Goal: Task Accomplishment & Management: Complete application form

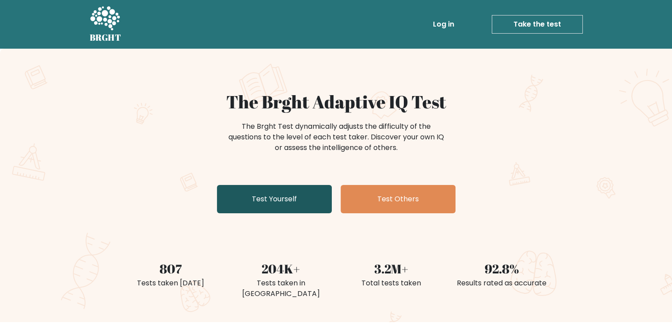
click at [268, 195] on link "Test Yourself" at bounding box center [274, 199] width 115 height 28
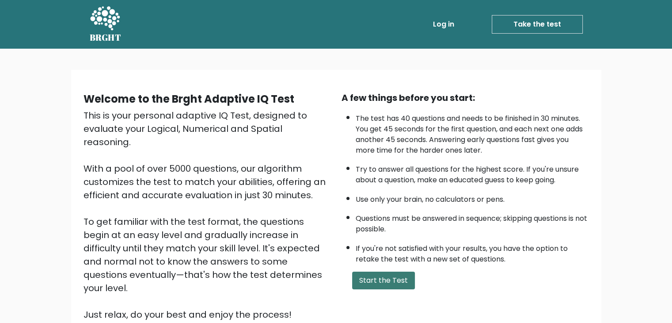
scroll to position [44, 0]
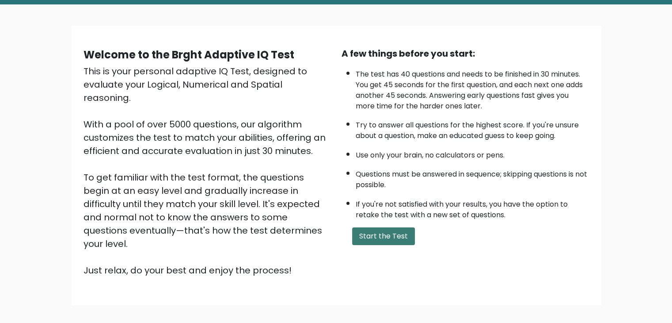
click at [384, 237] on button "Start the Test" at bounding box center [383, 236] width 63 height 18
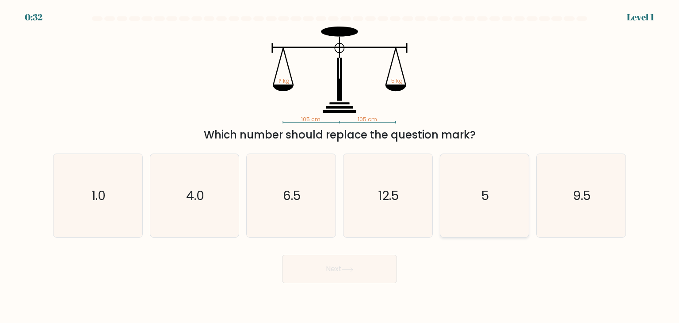
click at [489, 209] on icon "5" at bounding box center [484, 195] width 83 height 83
click at [340, 166] on input "e. 5" at bounding box center [339, 163] width 0 height 4
radio input "true"
click at [377, 269] on button "Next" at bounding box center [339, 268] width 115 height 28
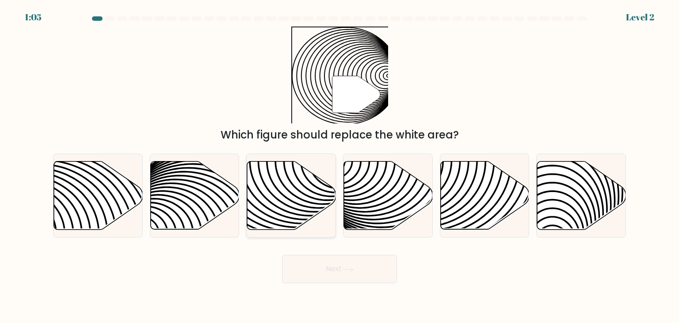
click at [281, 188] on icon at bounding box center [291, 195] width 89 height 68
click at [339, 166] on input "c." at bounding box center [339, 163] width 0 height 4
radio input "true"
click at [342, 272] on button "Next" at bounding box center [339, 268] width 115 height 28
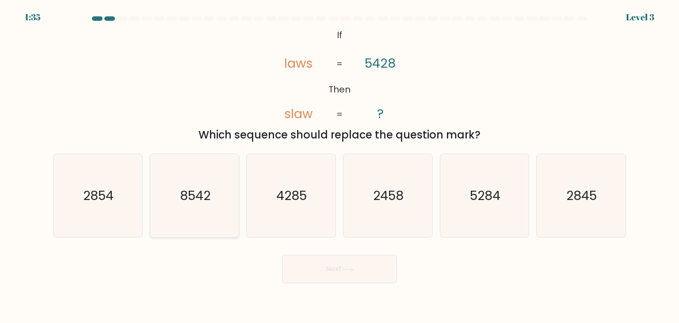
click at [198, 215] on icon "8542" at bounding box center [194, 195] width 83 height 83
click at [339, 166] on input "b. 8542" at bounding box center [339, 163] width 0 height 4
radio input "true"
click at [330, 255] on button "Next" at bounding box center [339, 268] width 115 height 28
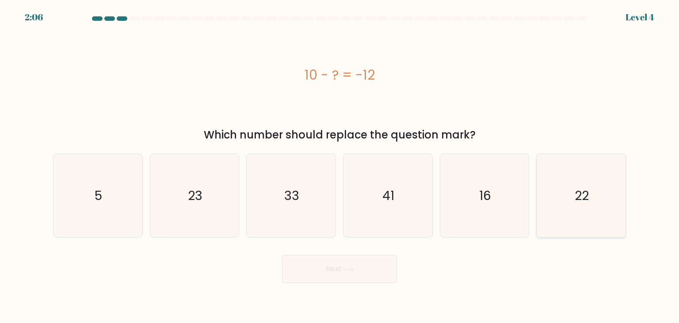
click at [549, 190] on icon "22" at bounding box center [580, 195] width 83 height 83
click at [340, 166] on input "f. 22" at bounding box center [339, 163] width 0 height 4
radio input "true"
click at [318, 273] on button "Next" at bounding box center [339, 268] width 115 height 28
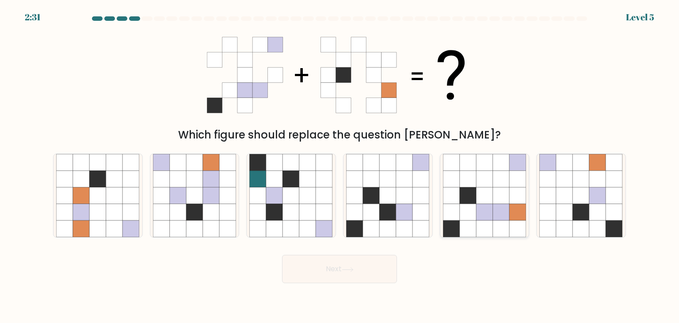
click at [486, 193] on icon at bounding box center [484, 195] width 17 height 17
click at [340, 166] on input "e." at bounding box center [339, 163] width 0 height 4
radio input "true"
drag, startPoint x: 345, startPoint y: 274, endPoint x: 339, endPoint y: 277, distance: 6.6
click at [345, 275] on button "Next" at bounding box center [339, 268] width 115 height 28
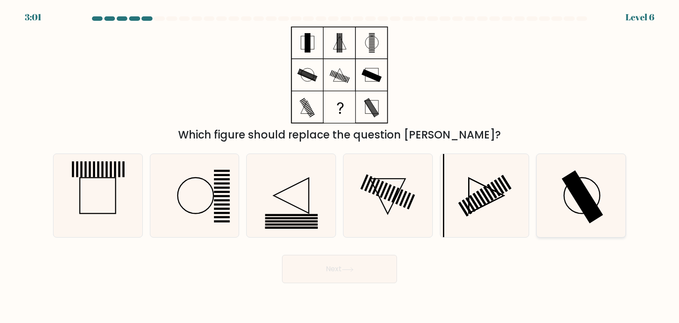
click at [569, 204] on icon at bounding box center [580, 195] width 83 height 83
click at [340, 166] on input "f." at bounding box center [339, 163] width 0 height 4
radio input "true"
click at [376, 270] on button "Next" at bounding box center [339, 268] width 115 height 28
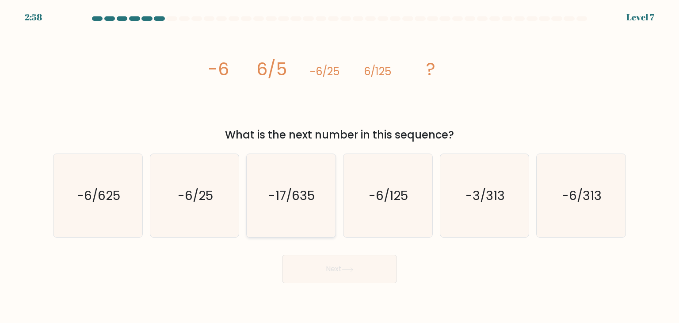
click at [319, 220] on icon "-17/635" at bounding box center [290, 195] width 83 height 83
click at [339, 166] on input "c. -17/635" at bounding box center [339, 163] width 0 height 4
radio input "true"
click at [405, 220] on icon "-6/125" at bounding box center [387, 195] width 83 height 83
click at [340, 166] on input "d. -6/125" at bounding box center [339, 163] width 0 height 4
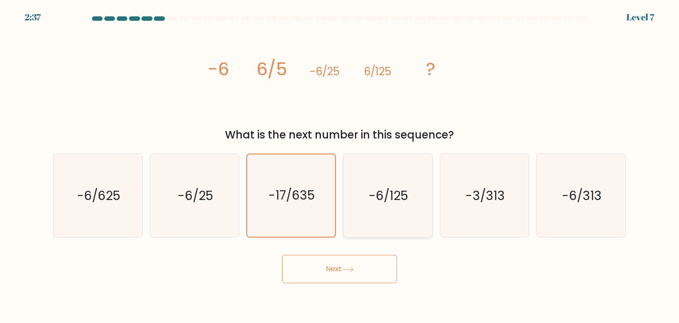
radio input "true"
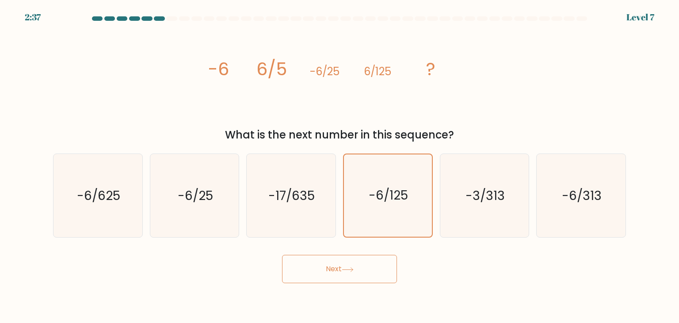
click at [332, 282] on button "Next" at bounding box center [339, 268] width 115 height 28
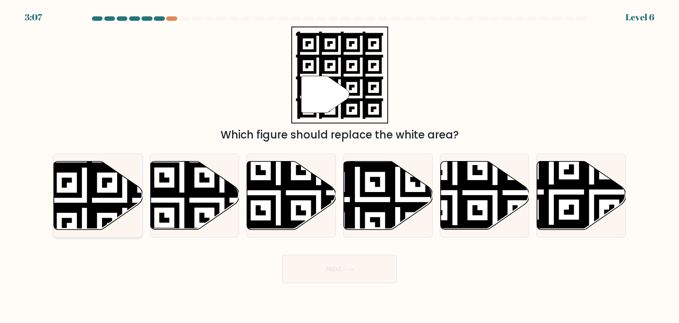
click at [117, 184] on icon at bounding box center [98, 195] width 89 height 68
click at [339, 166] on input "a." at bounding box center [339, 163] width 0 height 4
radio input "true"
click at [327, 276] on button "Next" at bounding box center [339, 268] width 115 height 28
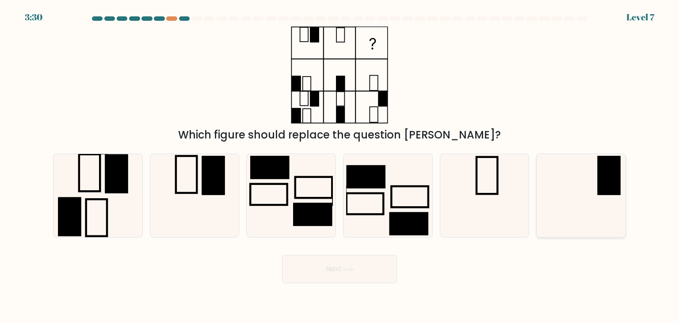
click at [602, 199] on icon at bounding box center [580, 195] width 83 height 83
click at [340, 166] on input "f." at bounding box center [339, 163] width 0 height 4
radio input "true"
click at [349, 273] on button "Next" at bounding box center [339, 268] width 115 height 28
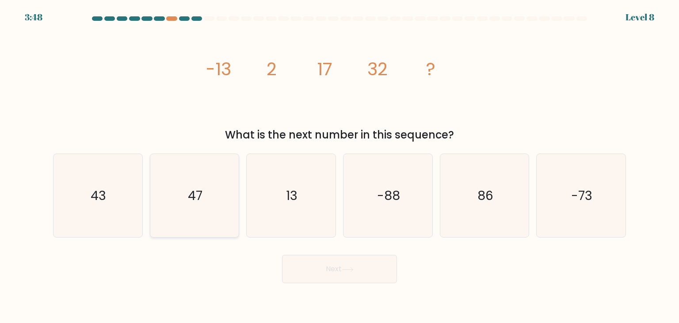
drag, startPoint x: 210, startPoint y: 205, endPoint x: 229, endPoint y: 219, distance: 23.1
click at [210, 205] on icon "47" at bounding box center [194, 195] width 83 height 83
click at [339, 166] on input "b. 47" at bounding box center [339, 163] width 0 height 4
radio input "true"
click at [318, 270] on button "Next" at bounding box center [339, 268] width 115 height 28
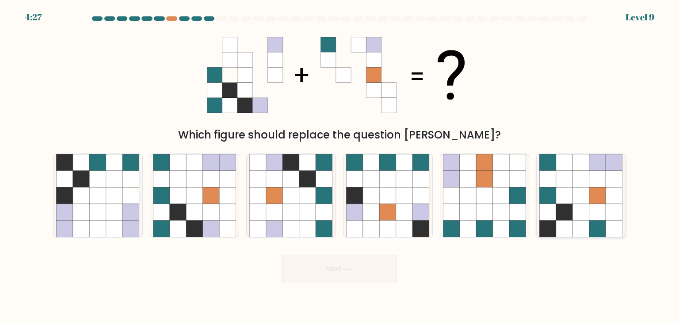
drag, startPoint x: 566, startPoint y: 216, endPoint x: 399, endPoint y: 246, distance: 169.7
click at [566, 216] on icon at bounding box center [564, 212] width 17 height 17
click at [340, 166] on input "f." at bounding box center [339, 163] width 0 height 4
radio input "true"
click at [350, 280] on button "Next" at bounding box center [339, 268] width 115 height 28
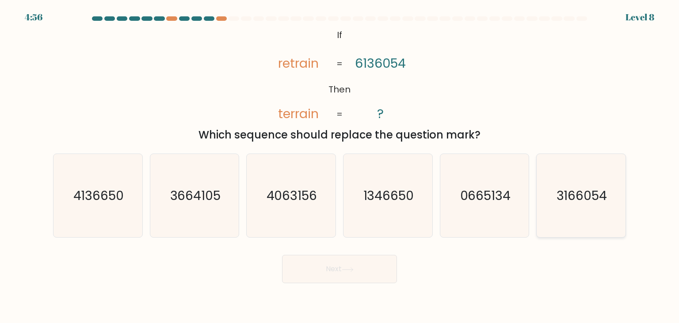
click at [576, 222] on icon "3166054" at bounding box center [580, 195] width 83 height 83
click at [340, 166] on input "f. 3166054" at bounding box center [339, 163] width 0 height 4
radio input "true"
click at [323, 275] on button "Next" at bounding box center [339, 268] width 115 height 28
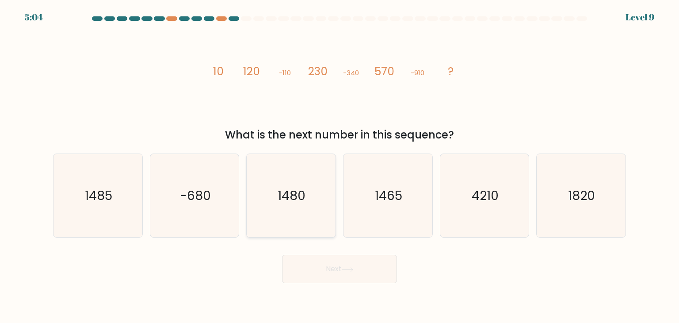
click at [314, 211] on icon "1480" at bounding box center [290, 195] width 83 height 83
click at [339, 166] on input "c. 1480" at bounding box center [339, 163] width 0 height 4
radio input "true"
click at [328, 282] on button "Next" at bounding box center [339, 268] width 115 height 28
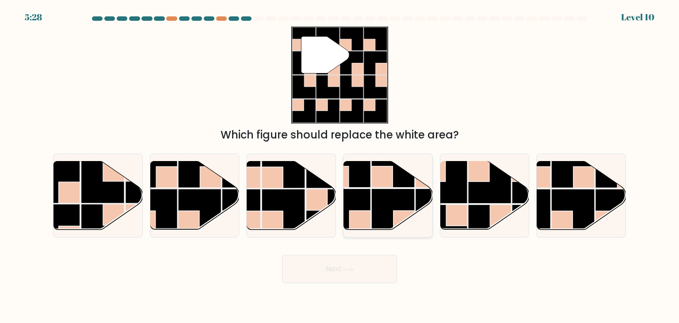
click at [372, 207] on rect at bounding box center [392, 209] width 43 height 43
click at [340, 166] on input "d." at bounding box center [339, 163] width 0 height 4
radio input "true"
click at [364, 267] on button "Next" at bounding box center [339, 268] width 115 height 28
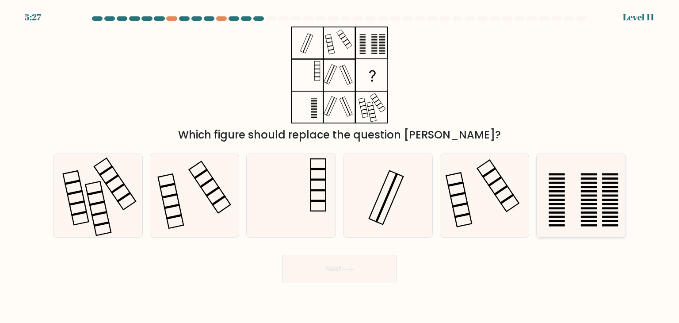
click at [588, 207] on icon at bounding box center [580, 195] width 83 height 83
click at [340, 166] on input "f." at bounding box center [339, 163] width 0 height 4
radio input "true"
click at [363, 261] on button "Next" at bounding box center [339, 268] width 115 height 28
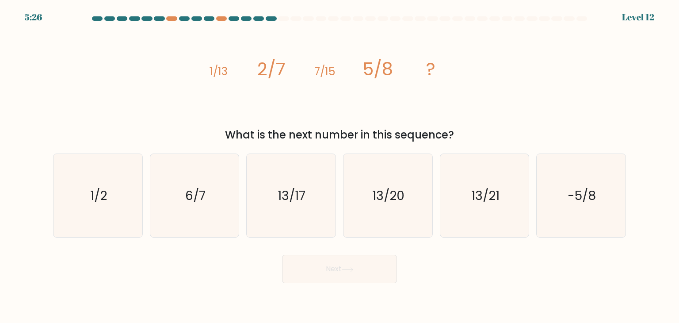
click at [369, 268] on button "Next" at bounding box center [339, 268] width 115 height 28
click at [300, 216] on icon "13/17" at bounding box center [290, 195] width 83 height 83
click at [339, 166] on input "c. 13/17" at bounding box center [339, 163] width 0 height 4
radio input "true"
click at [315, 265] on button "Next" at bounding box center [339, 268] width 115 height 28
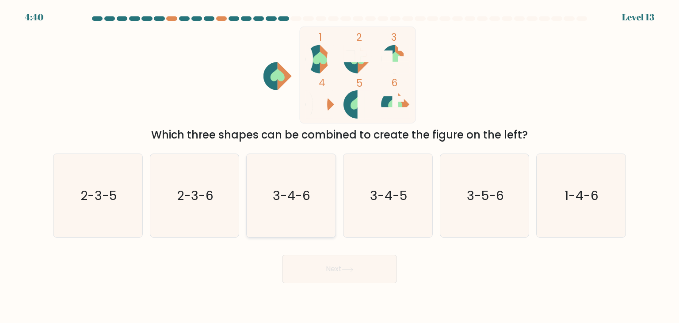
click at [304, 201] on text "3-4-6" at bounding box center [292, 195] width 38 height 18
click at [339, 166] on input "c. 3-4-6" at bounding box center [339, 163] width 0 height 4
radio input "true"
click at [327, 260] on button "Next" at bounding box center [339, 268] width 115 height 28
click at [328, 271] on button "Next" at bounding box center [339, 268] width 115 height 28
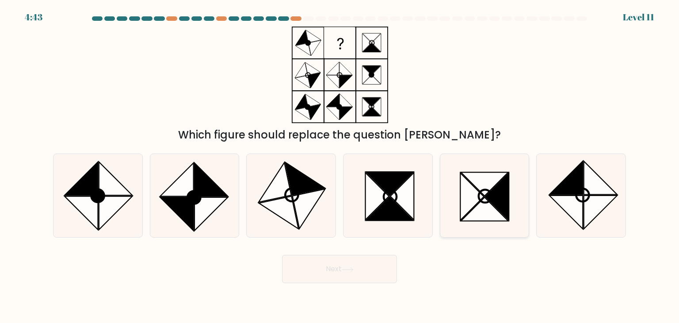
click at [486, 215] on icon at bounding box center [484, 208] width 47 height 23
click at [340, 166] on input "e." at bounding box center [339, 163] width 0 height 4
radio input "true"
click at [347, 269] on icon at bounding box center [348, 269] width 12 height 5
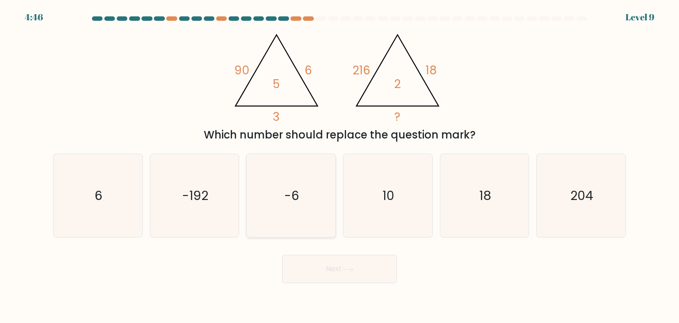
click at [283, 189] on icon "-6" at bounding box center [290, 195] width 83 height 83
click at [339, 166] on input "c. -6" at bounding box center [339, 163] width 0 height 4
radio input "true"
click at [325, 273] on button "Next" at bounding box center [339, 268] width 115 height 28
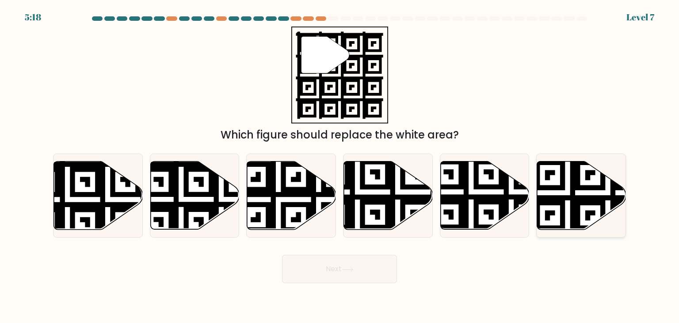
click at [558, 198] on icon at bounding box center [607, 232] width 161 height 161
click at [340, 166] on input "f." at bounding box center [339, 163] width 0 height 4
radio input "true"
click at [362, 261] on button "Next" at bounding box center [339, 268] width 115 height 28
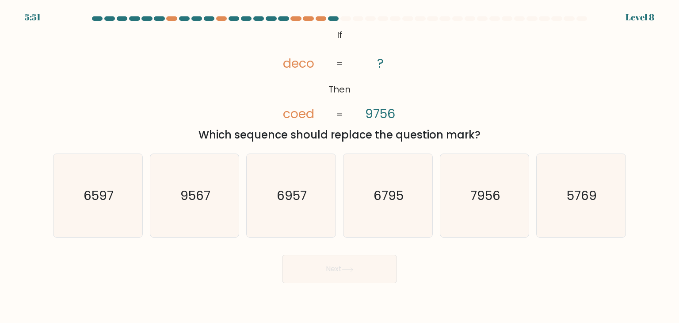
click at [42, 213] on form "If ?" at bounding box center [339, 149] width 679 height 266
click at [82, 215] on icon "6597" at bounding box center [97, 195] width 83 height 83
click at [339, 166] on input "a. 6597" at bounding box center [339, 163] width 0 height 4
radio input "true"
click at [385, 272] on button "Next" at bounding box center [339, 268] width 115 height 28
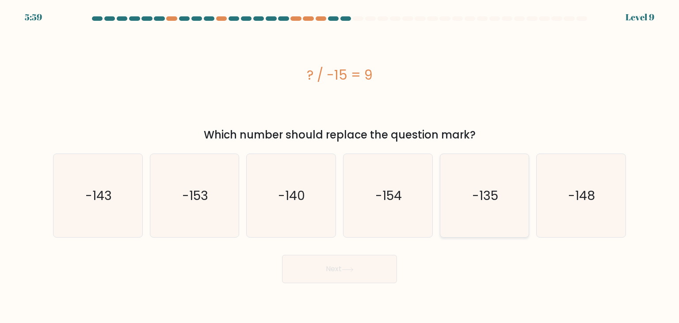
click at [474, 208] on icon "-135" at bounding box center [484, 195] width 83 height 83
click at [340, 166] on input "e. -135" at bounding box center [339, 163] width 0 height 4
radio input "true"
click at [357, 280] on button "Next" at bounding box center [339, 268] width 115 height 28
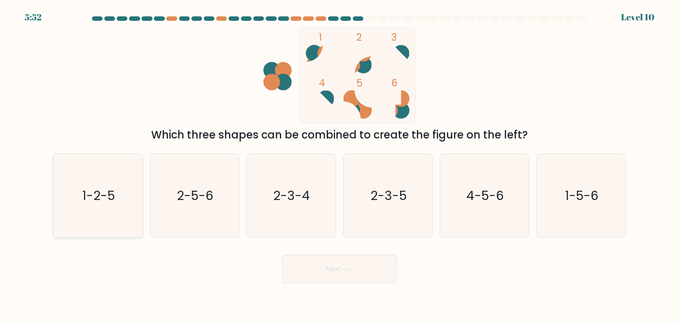
click at [96, 207] on icon "1-2-5" at bounding box center [97, 195] width 83 height 83
click at [339, 166] on input "a. 1-2-5" at bounding box center [339, 163] width 0 height 4
radio input "true"
click at [323, 268] on button "Next" at bounding box center [339, 268] width 115 height 28
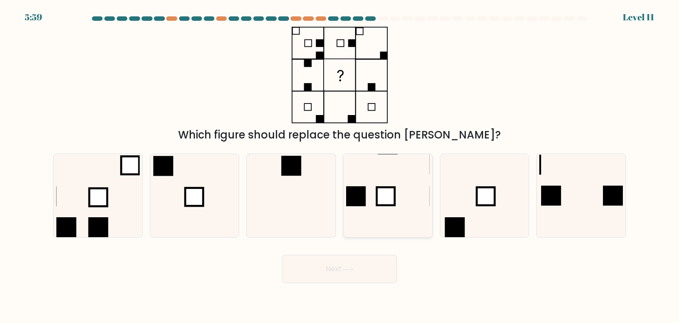
click at [406, 169] on icon at bounding box center [387, 195] width 83 height 83
click at [340, 166] on input "d." at bounding box center [339, 163] width 0 height 4
radio input "true"
click at [376, 280] on button "Next" at bounding box center [339, 268] width 115 height 28
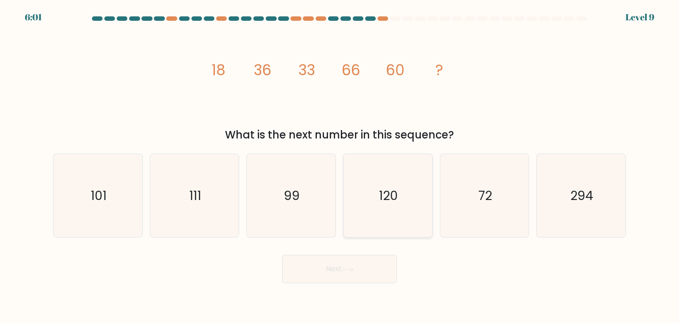
click at [401, 202] on icon "120" at bounding box center [387, 195] width 83 height 83
click at [340, 166] on input "d. 120" at bounding box center [339, 163] width 0 height 4
radio input "true"
click at [355, 273] on button "Next" at bounding box center [339, 268] width 115 height 28
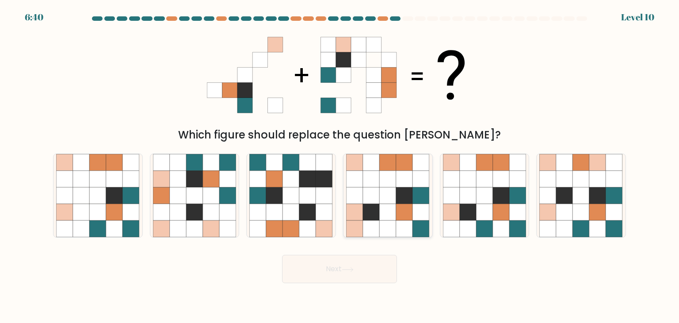
click at [385, 220] on icon at bounding box center [388, 212] width 17 height 17
click at [340, 166] on input "d." at bounding box center [339, 163] width 0 height 4
radio input "true"
click at [364, 271] on button "Next" at bounding box center [339, 268] width 115 height 28
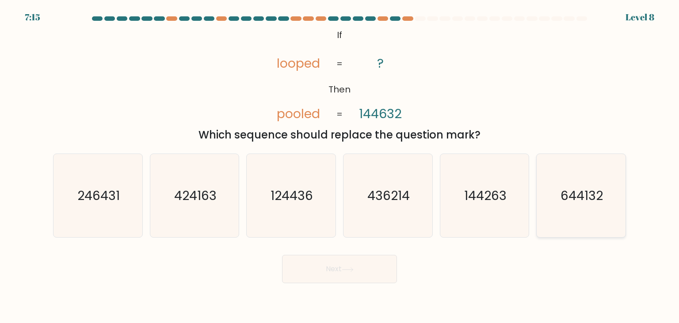
click at [576, 201] on text "644132" at bounding box center [581, 195] width 42 height 18
click at [340, 166] on input "f. 644132" at bounding box center [339, 163] width 0 height 4
radio input "true"
click at [311, 270] on button "Next" at bounding box center [339, 268] width 115 height 28
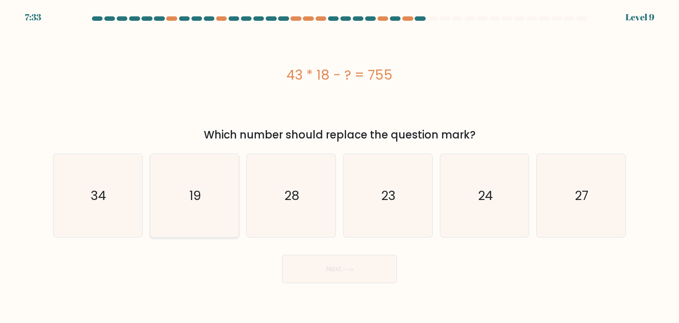
click at [182, 211] on icon "19" at bounding box center [194, 195] width 83 height 83
click at [339, 166] on input "b. 19" at bounding box center [339, 163] width 0 height 4
radio input "true"
click at [339, 266] on button "Next" at bounding box center [339, 268] width 115 height 28
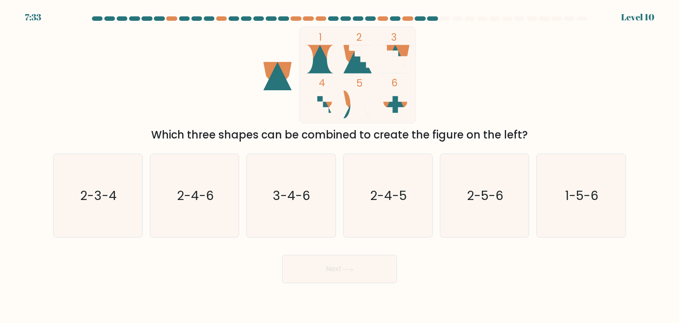
click at [65, 150] on div "a. 2-3-4 b. 2-4-6 c. 3-4-6 d. 2-4-5" at bounding box center [339, 191] width 580 height 91
click at [105, 199] on text "2-3-4" at bounding box center [98, 195] width 37 height 18
click at [339, 166] on input "a. 2-3-4" at bounding box center [339, 163] width 0 height 4
radio input "true"
click at [312, 274] on button "Next" at bounding box center [339, 268] width 115 height 28
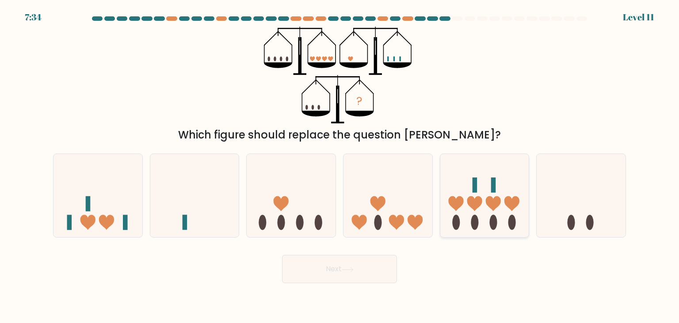
drag, startPoint x: 510, startPoint y: 225, endPoint x: 465, endPoint y: 244, distance: 48.5
click at [510, 225] on ellipse at bounding box center [512, 222] width 8 height 15
click at [340, 166] on input "e." at bounding box center [339, 163] width 0 height 4
radio input "true"
click at [366, 273] on button "Next" at bounding box center [339, 268] width 115 height 28
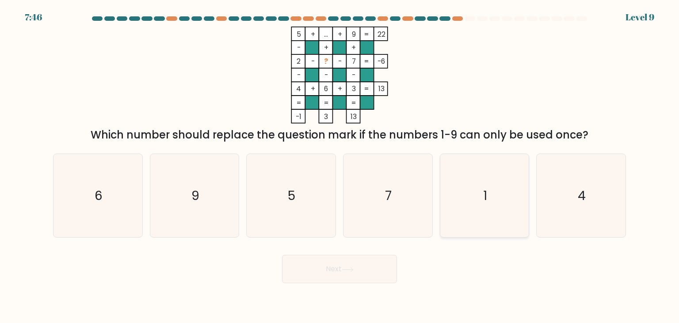
click at [501, 184] on icon "1" at bounding box center [484, 195] width 83 height 83
click at [340, 166] on input "e. 1" at bounding box center [339, 163] width 0 height 4
radio input "true"
click at [336, 267] on button "Next" at bounding box center [339, 268] width 115 height 28
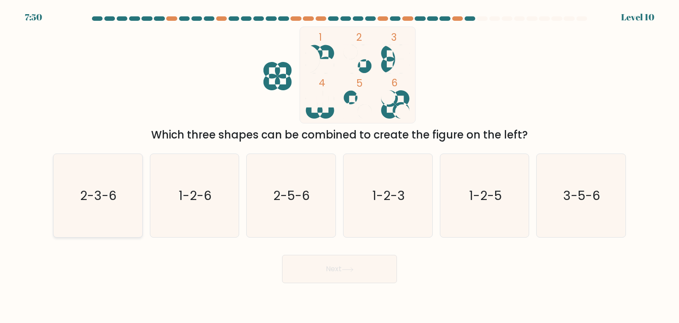
drag, startPoint x: 118, startPoint y: 210, endPoint x: 124, endPoint y: 215, distance: 7.2
click at [118, 210] on icon "2-3-6" at bounding box center [97, 195] width 83 height 83
click at [339, 166] on input "a. 2-3-6" at bounding box center [339, 163] width 0 height 4
radio input "true"
click at [360, 272] on button "Next" at bounding box center [339, 268] width 115 height 28
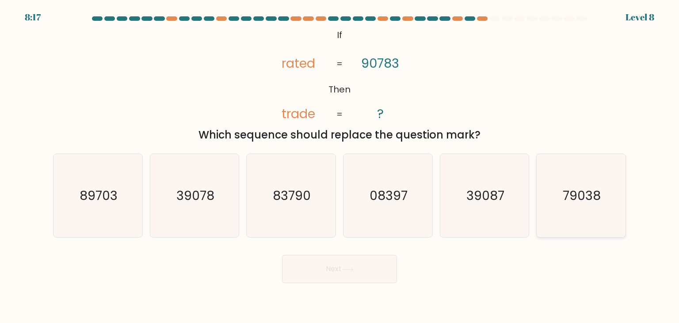
click at [574, 210] on icon "79038" at bounding box center [580, 195] width 83 height 83
click at [340, 166] on input "f. 79038" at bounding box center [339, 163] width 0 height 4
radio input "true"
click at [341, 277] on button "Next" at bounding box center [339, 268] width 115 height 28
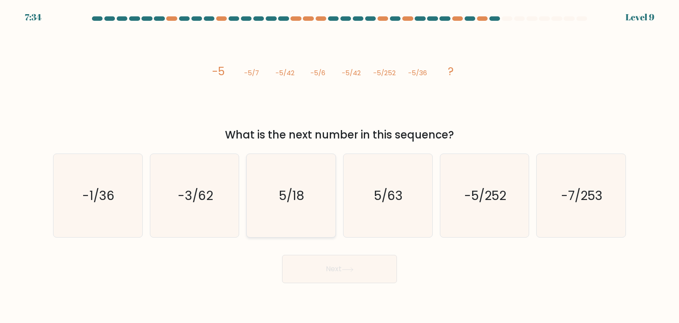
click at [306, 202] on icon "5/18" at bounding box center [290, 195] width 83 height 83
click at [339, 166] on input "c. 5/18" at bounding box center [339, 163] width 0 height 4
radio input "true"
click at [330, 266] on button "Next" at bounding box center [339, 268] width 115 height 28
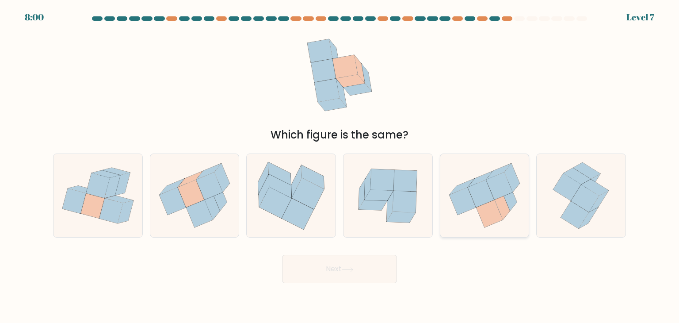
click at [512, 172] on icon at bounding box center [511, 177] width 15 height 29
click at [340, 166] on input "e." at bounding box center [339, 163] width 0 height 4
radio input "true"
click at [364, 268] on button "Next" at bounding box center [339, 268] width 115 height 28
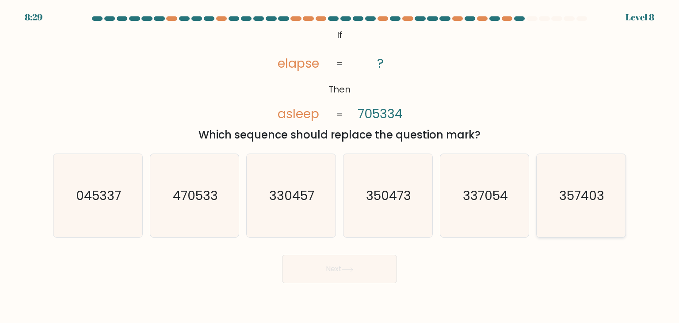
click at [554, 223] on icon "357403" at bounding box center [580, 195] width 83 height 83
click at [340, 166] on input "f. 357403" at bounding box center [339, 163] width 0 height 4
radio input "true"
click at [379, 272] on button "Next" at bounding box center [339, 268] width 115 height 28
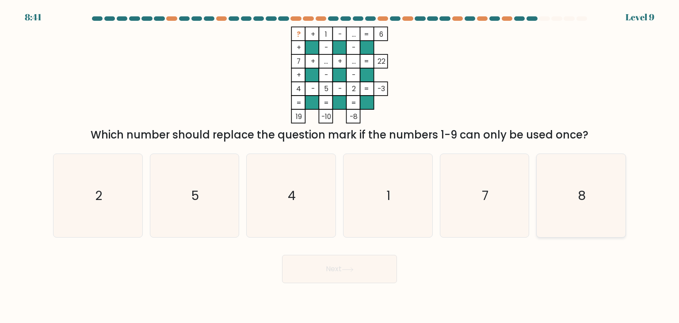
click at [598, 200] on icon "8" at bounding box center [580, 195] width 83 height 83
click at [340, 166] on input "f. 8" at bounding box center [339, 163] width 0 height 4
radio input "true"
click at [384, 275] on button "Next" at bounding box center [339, 268] width 115 height 28
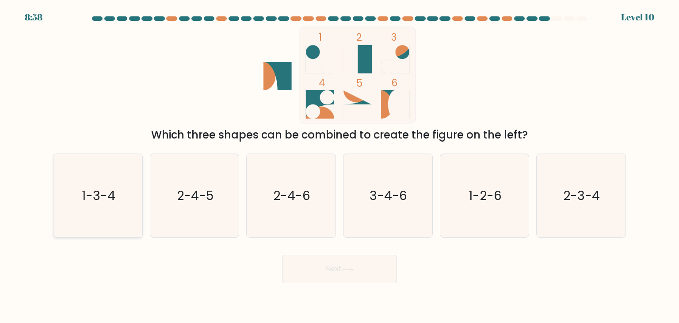
click at [106, 224] on icon "1-3-4" at bounding box center [97, 195] width 83 height 83
click at [339, 166] on input "a. 1-3-4" at bounding box center [339, 163] width 0 height 4
radio input "true"
click at [369, 275] on button "Next" at bounding box center [339, 268] width 115 height 28
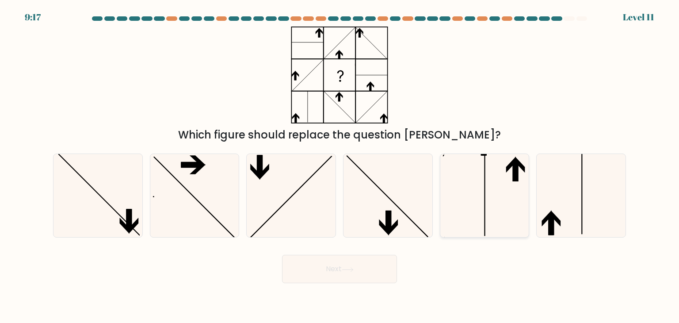
click at [467, 211] on icon at bounding box center [484, 195] width 83 height 83
click at [340, 166] on input "e." at bounding box center [339, 163] width 0 height 4
radio input "true"
click at [373, 268] on button "Next" at bounding box center [339, 268] width 115 height 28
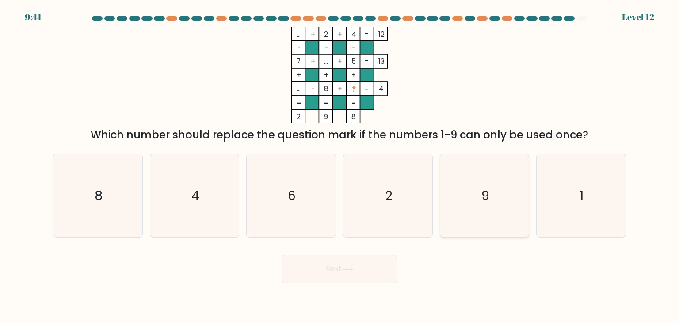
click at [460, 211] on icon "9" at bounding box center [484, 195] width 83 height 83
click at [340, 166] on input "e. 9" at bounding box center [339, 163] width 0 height 4
radio input "true"
click at [379, 266] on button "Next" at bounding box center [339, 268] width 115 height 28
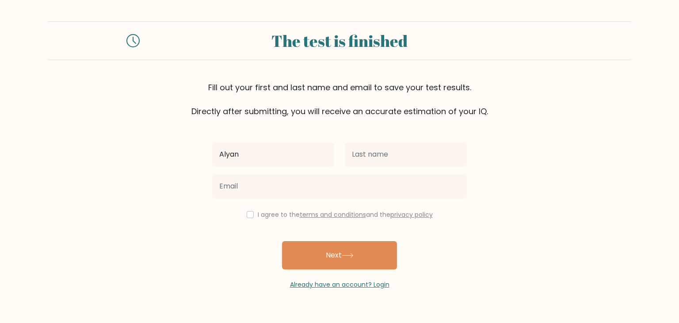
type input "Alyanna"
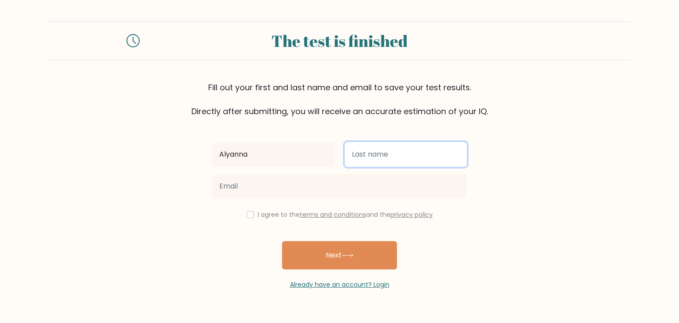
click at [364, 161] on input "text" at bounding box center [406, 154] width 122 height 25
type input "Laranga"
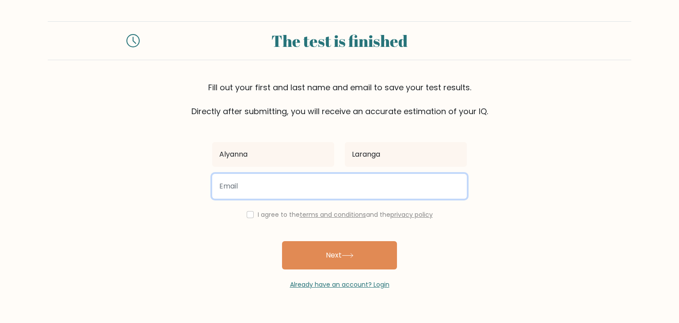
click at [345, 186] on input "email" at bounding box center [339, 186] width 254 height 25
type input "larangaalyanna@gmail.com"
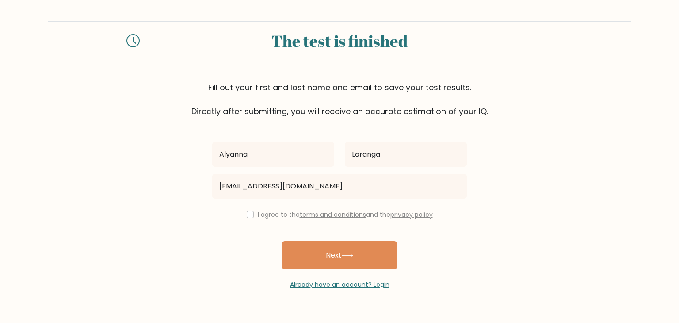
click at [267, 215] on label "I agree to the terms and conditions and the privacy policy" at bounding box center [345, 214] width 175 height 9
click at [247, 216] on input "checkbox" at bounding box center [250, 214] width 7 height 7
checkbox input "true"
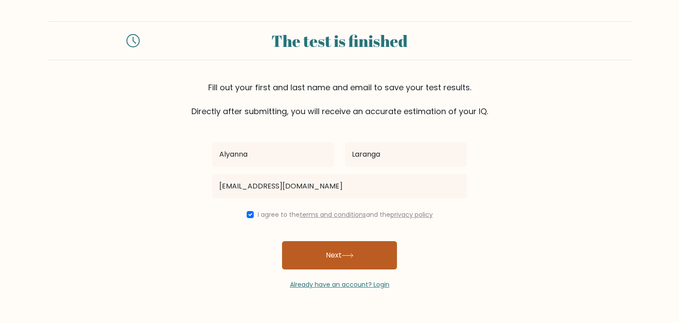
click at [316, 254] on button "Next" at bounding box center [339, 255] width 115 height 28
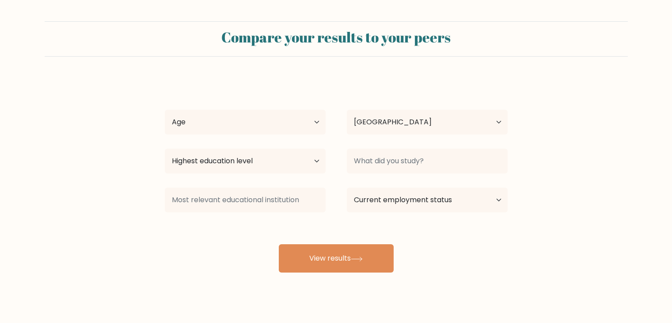
select select "PH"
click at [316, 254] on button "View results" at bounding box center [336, 258] width 115 height 28
click at [266, 122] on select "Age Under [DEMOGRAPHIC_DATA] [DEMOGRAPHIC_DATA] [DEMOGRAPHIC_DATA] [DEMOGRAPHIC…" at bounding box center [245, 122] width 161 height 25
select select "18_24"
click at [165, 110] on select "Age Under [DEMOGRAPHIC_DATA] [DEMOGRAPHIC_DATA] [DEMOGRAPHIC_DATA] [DEMOGRAPHIC…" at bounding box center [245, 122] width 161 height 25
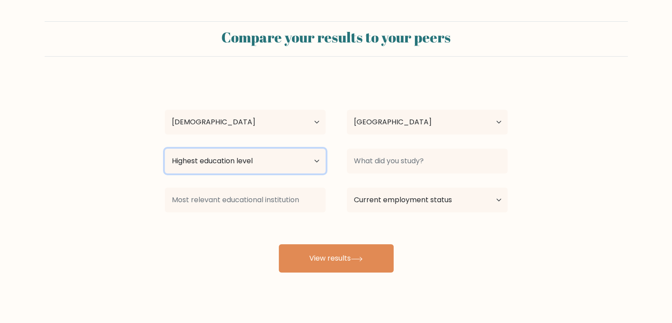
click at [292, 161] on select "Highest education level No schooling Primary Lower Secondary Upper Secondary Oc…" at bounding box center [245, 160] width 161 height 25
select select "bachelors_degree"
click at [165, 148] on select "Highest education level No schooling Primary Lower Secondary Upper Secondary Oc…" at bounding box center [245, 160] width 161 height 25
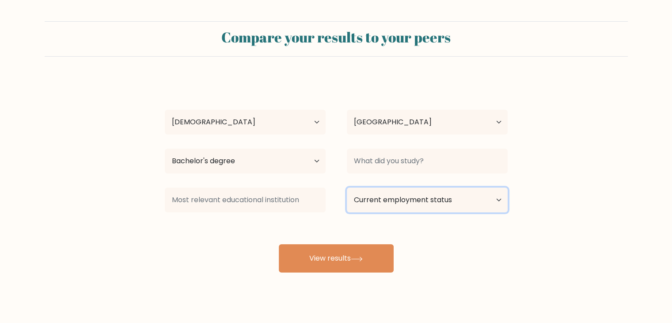
click at [421, 198] on select "Current employment status Employed Student Retired Other / prefer not to answer" at bounding box center [427, 199] width 161 height 25
click at [563, 215] on form "Compare your results to your peers Alyanna Laranga Age Under 18 years old 18-24…" at bounding box center [336, 146] width 672 height 251
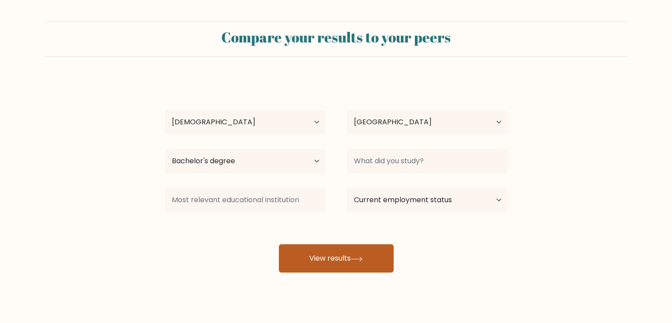
click at [350, 247] on button "View results" at bounding box center [336, 258] width 115 height 28
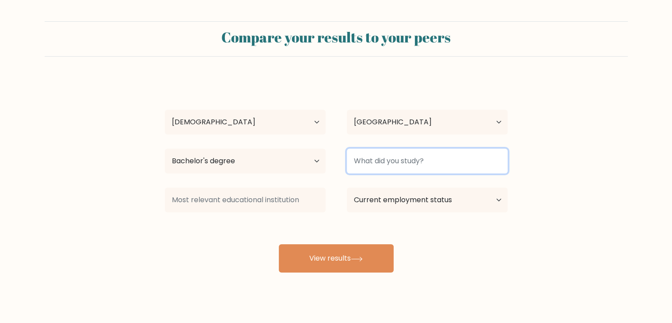
click at [412, 155] on input at bounding box center [427, 160] width 161 height 25
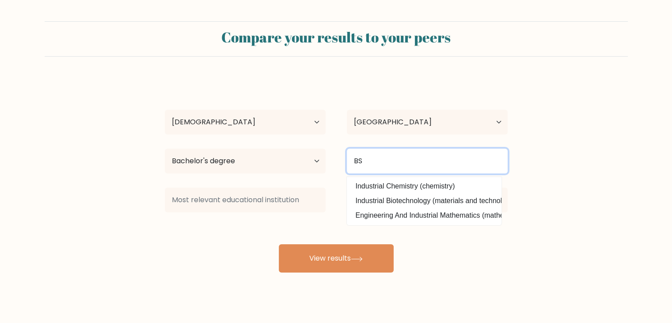
type input "B"
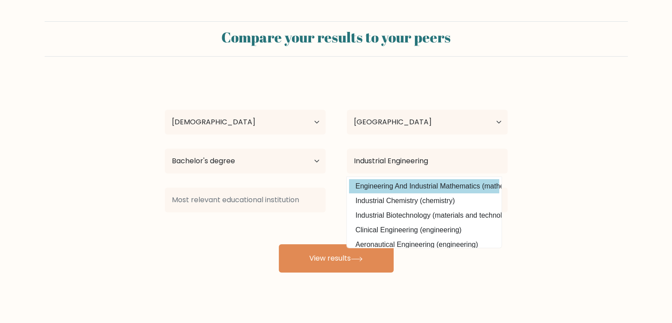
click at [417, 183] on option "Engineering And Industrial Mathematics (mathematical sciences)" at bounding box center [424, 186] width 150 height 14
type input "Engineering And Industrial Mathematics"
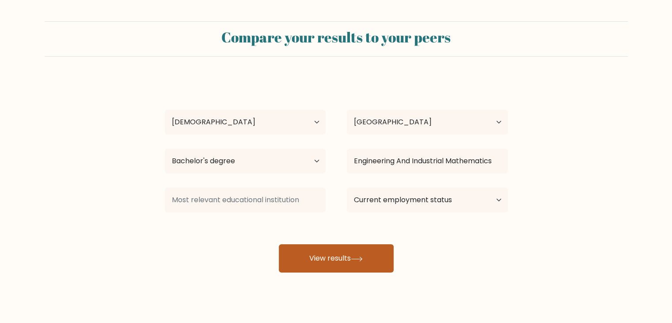
click at [368, 252] on button "View results" at bounding box center [336, 258] width 115 height 28
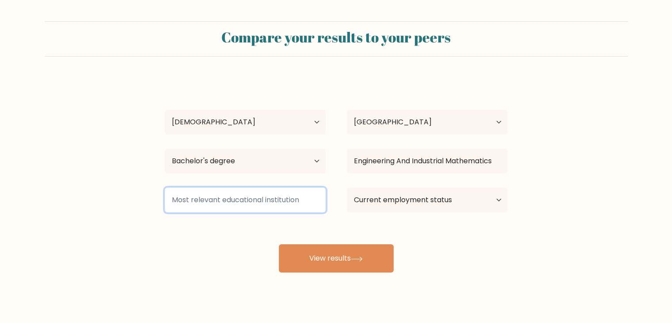
click at [209, 198] on input at bounding box center [245, 199] width 161 height 25
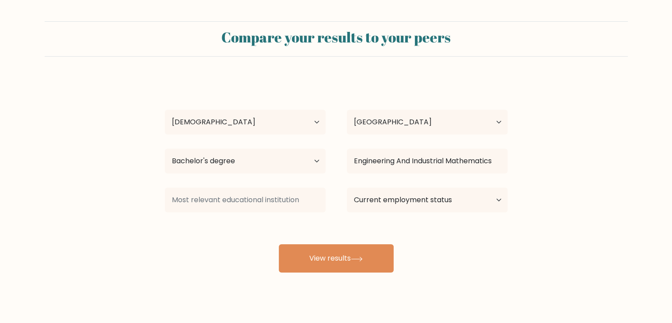
click at [232, 263] on div "Alyanna Laranga Age Under 18 years old 18-24 years old 25-34 years old 35-44 ye…" at bounding box center [335, 175] width 353 height 194
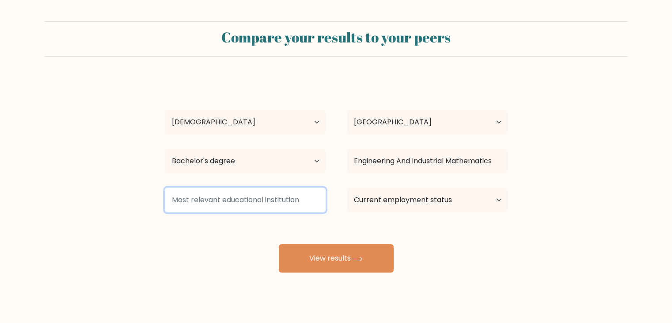
click at [283, 205] on input at bounding box center [245, 199] width 161 height 25
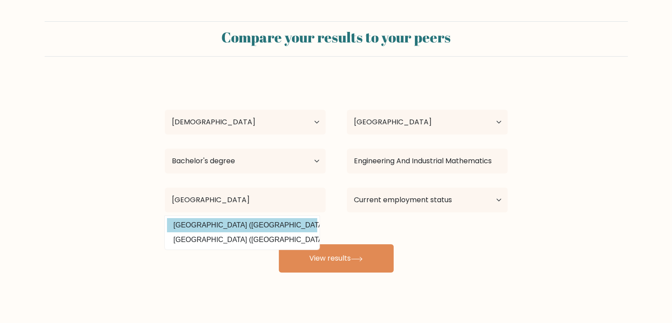
click at [270, 227] on option "Batangas State University (Philippines)" at bounding box center [242, 225] width 150 height 14
type input "[GEOGRAPHIC_DATA]"
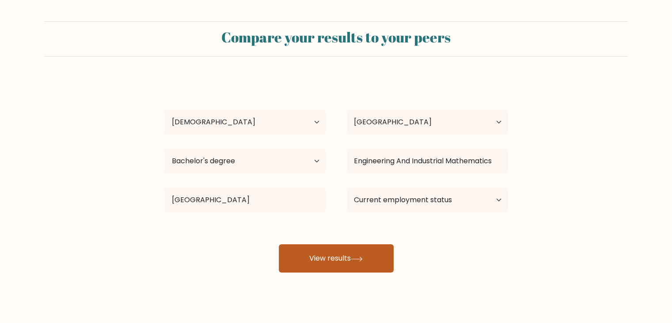
click at [329, 254] on button "View results" at bounding box center [336, 258] width 115 height 28
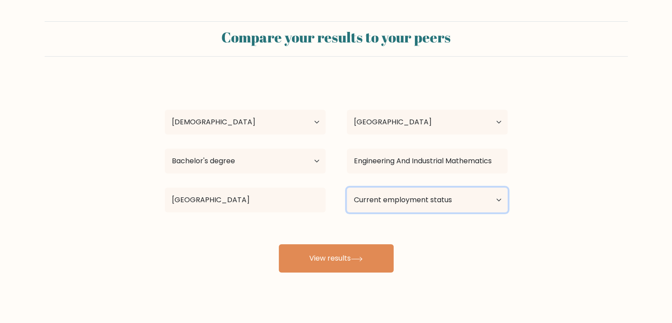
click at [431, 206] on select "Current employment status Employed Student Retired Other / prefer not to answer" at bounding box center [427, 199] width 161 height 25
select select "other"
click at [347, 187] on select "Current employment status Employed Student Retired Other / prefer not to answer" at bounding box center [427, 199] width 161 height 25
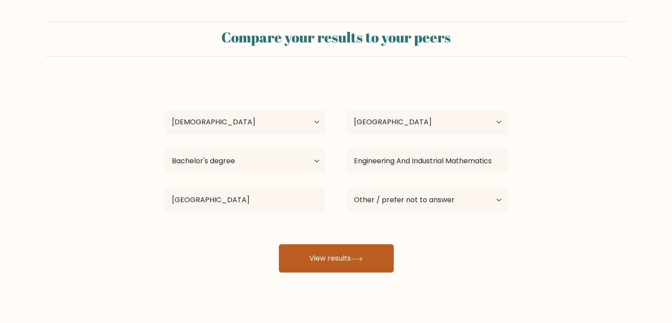
click at [387, 264] on button "View results" at bounding box center [336, 258] width 115 height 28
